Goal: Task Accomplishment & Management: Use online tool/utility

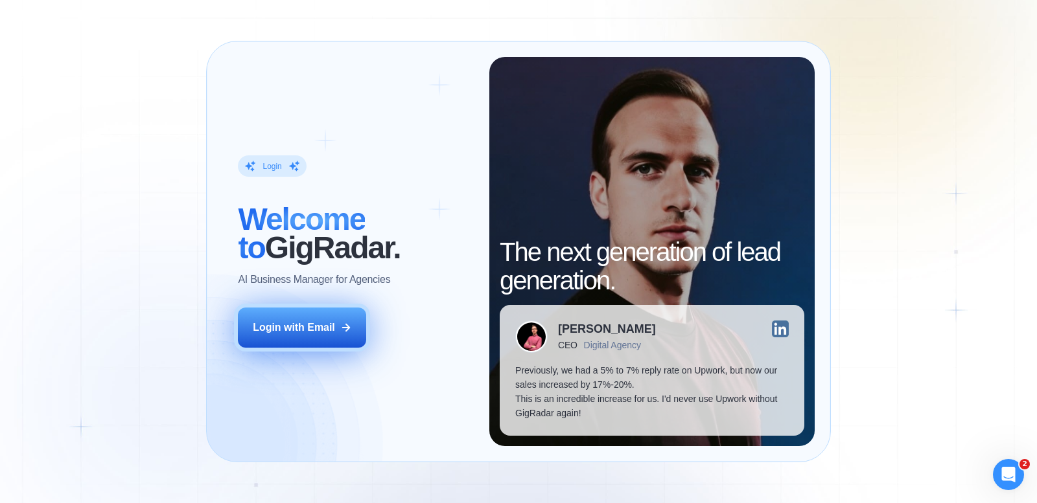
click at [329, 327] on div "Login with Email" at bounding box center [294, 328] width 82 height 14
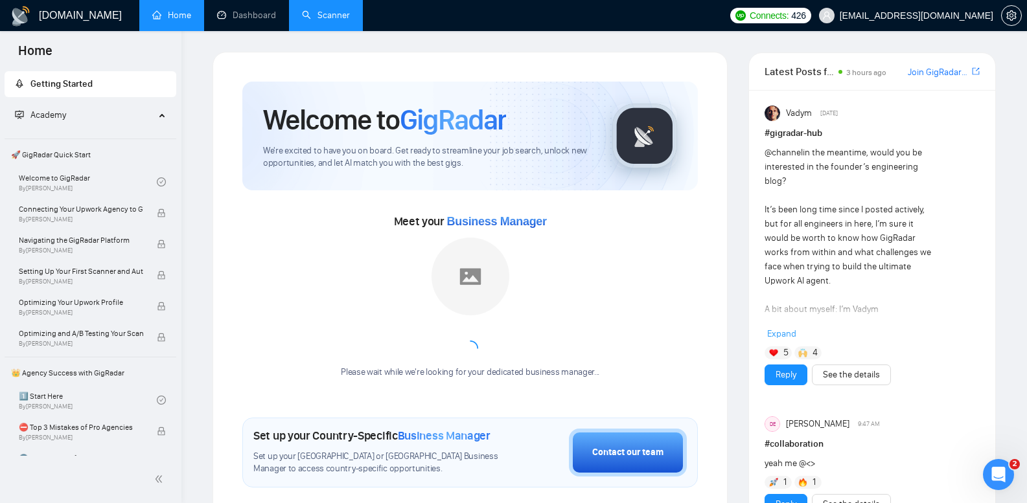
click at [336, 21] on link "Scanner" at bounding box center [326, 15] width 48 height 11
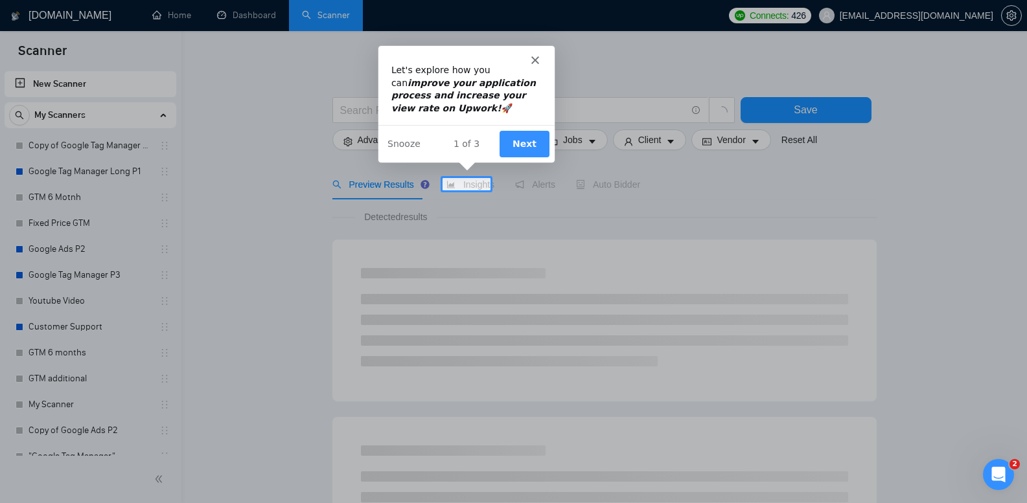
click at [516, 144] on button "Next" at bounding box center [524, 143] width 50 height 27
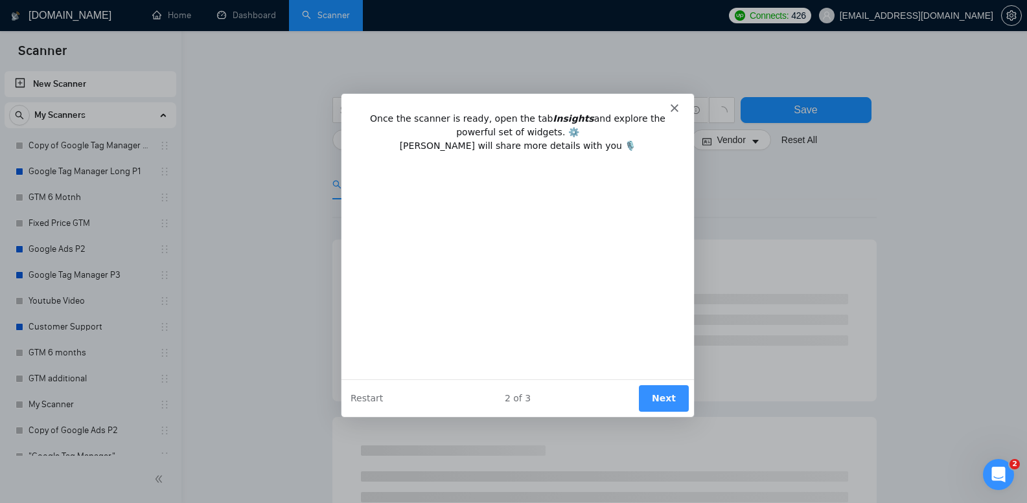
click at [665, 391] on button "Next" at bounding box center [663, 398] width 50 height 27
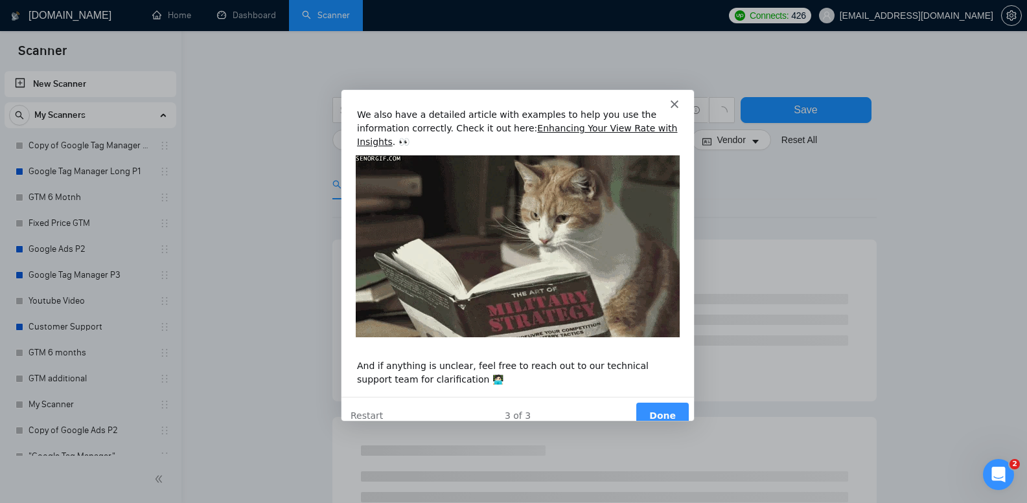
click at [659, 403] on button "Done" at bounding box center [661, 415] width 52 height 27
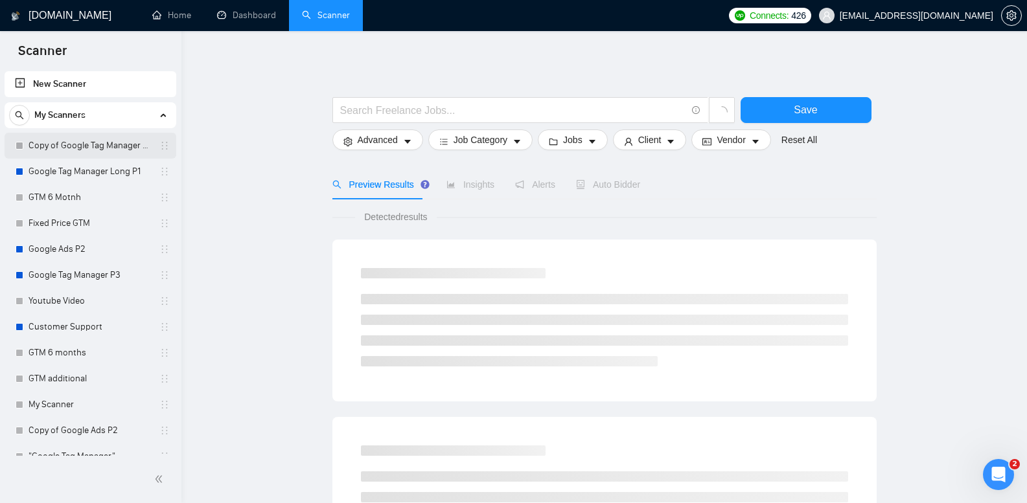
click at [130, 145] on link "Copy of Google Tag Manager Long P1" at bounding box center [90, 146] width 123 height 26
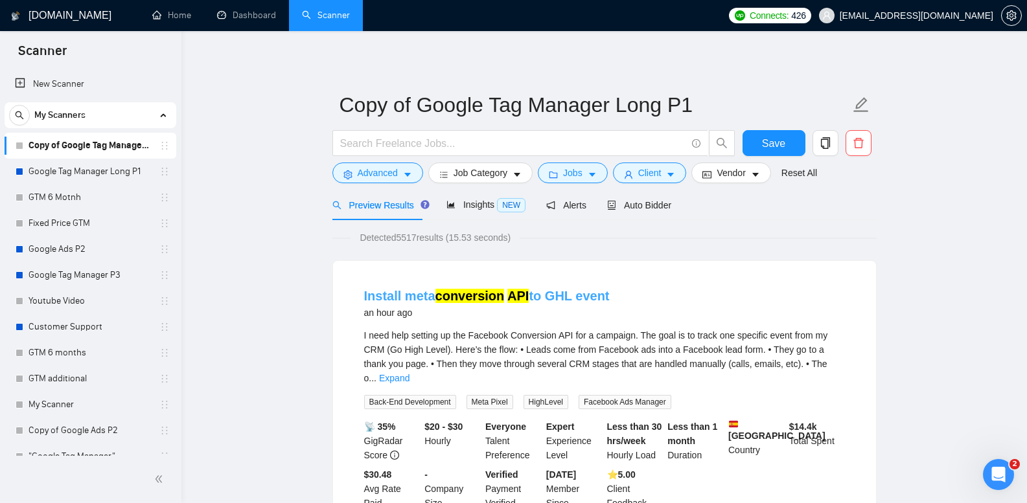
click at [555, 296] on link "Install meta conversion API to GHL event" at bounding box center [487, 296] width 246 height 14
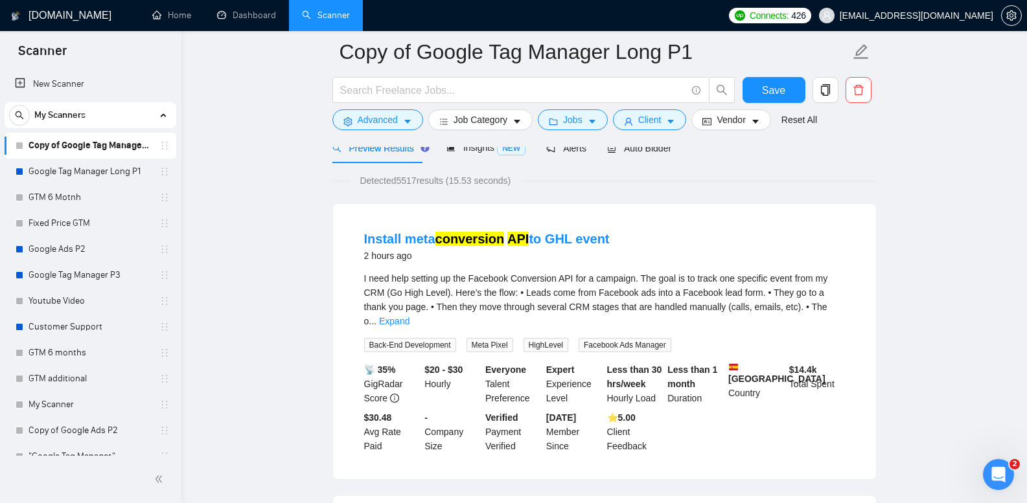
scroll to position [324, 0]
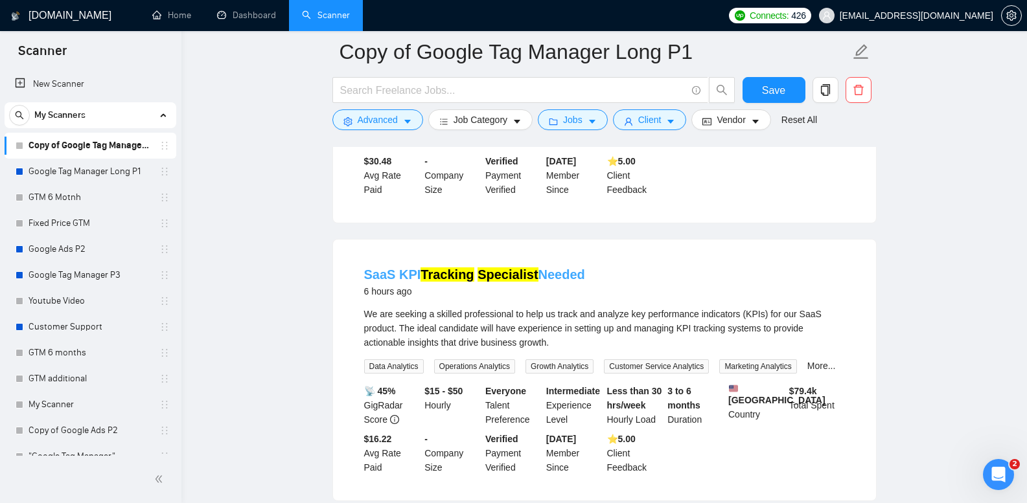
click at [485, 268] on mark "Specialist" at bounding box center [508, 275] width 60 height 14
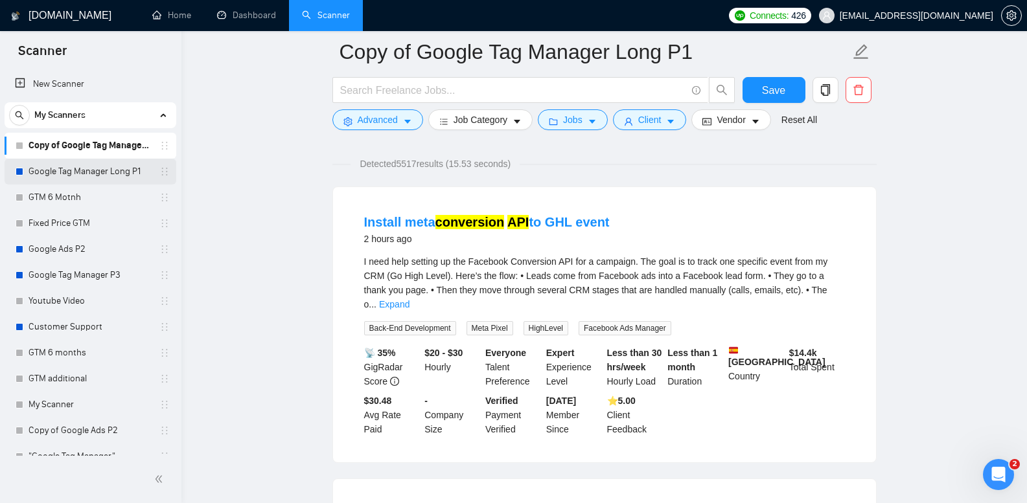
click at [102, 170] on link "Google Tag Manager Long P1" at bounding box center [90, 172] width 123 height 26
